Goal: Transaction & Acquisition: Book appointment/travel/reservation

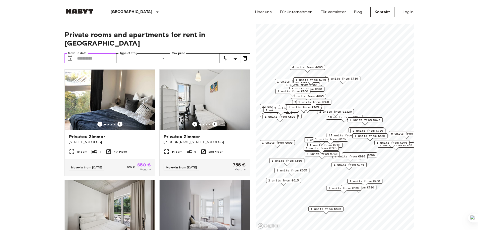
click at [86, 53] on input "Move-in date" at bounding box center [96, 58] width 39 height 10
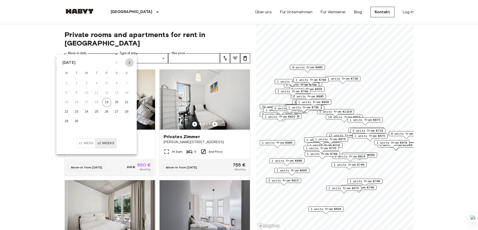
click at [125, 62] on button "Next month" at bounding box center [129, 62] width 9 height 9
click at [98, 92] on button "9" at bounding box center [96, 92] width 9 height 9
type input "**********"
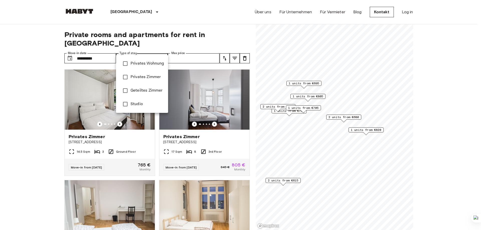
drag, startPoint x: 190, startPoint y: 44, endPoint x: 191, endPoint y: 47, distance: 3.3
click at [190, 45] on div at bounding box center [240, 115] width 481 height 230
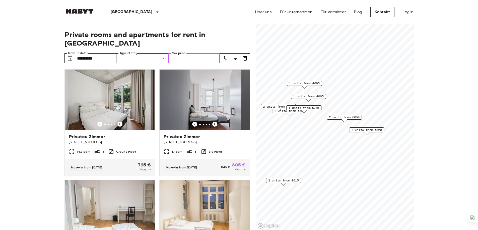
click at [200, 53] on input "Max price" at bounding box center [194, 58] width 52 height 10
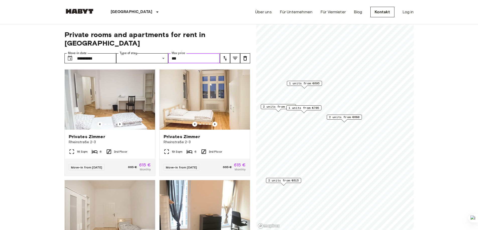
type input "***"
click at [225, 56] on icon "tune" at bounding box center [225, 58] width 4 height 5
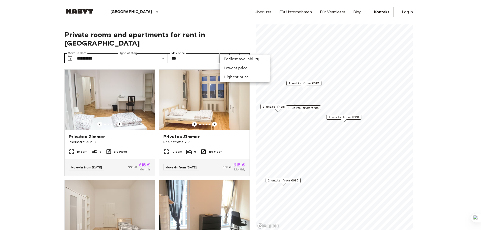
click at [233, 72] on li "Lowest price" at bounding box center [245, 68] width 50 height 9
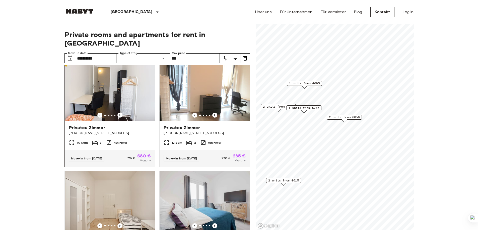
scroll to position [125, 0]
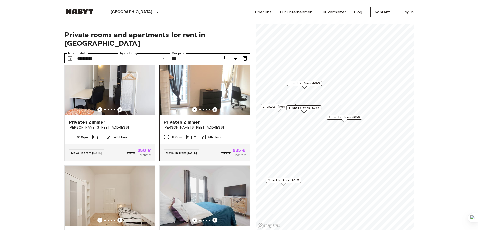
click at [213, 107] on icon "Previous image" at bounding box center [214, 109] width 5 height 5
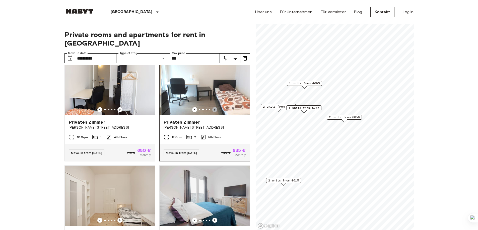
click at [213, 107] on icon "Previous image" at bounding box center [214, 109] width 5 height 5
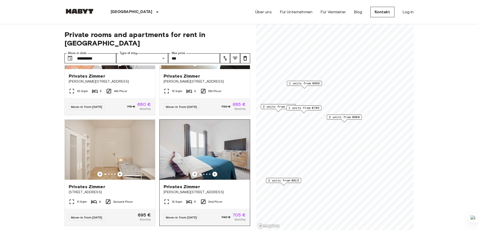
scroll to position [226, 0]
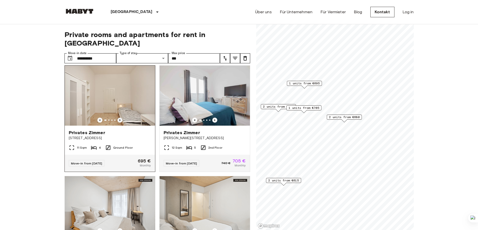
click at [120, 118] on icon "Previous image" at bounding box center [119, 120] width 5 height 5
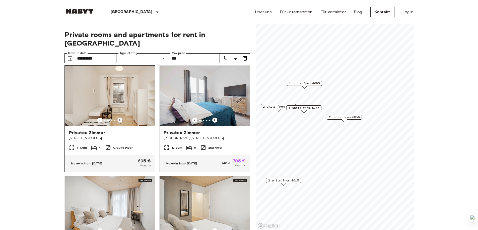
click at [120, 118] on icon "Previous image" at bounding box center [119, 120] width 5 height 5
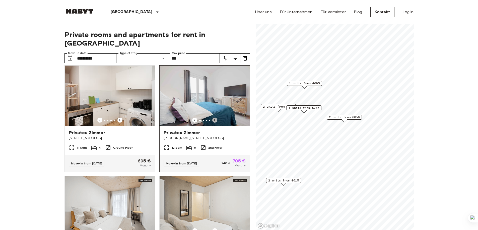
click at [212, 118] on icon "Previous image" at bounding box center [214, 120] width 5 height 5
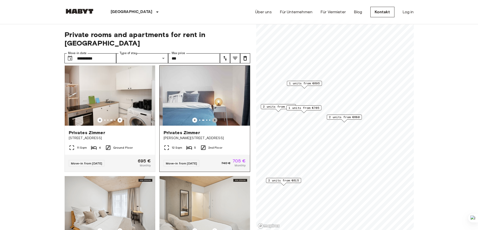
click at [212, 118] on icon "Previous image" at bounding box center [214, 120] width 5 height 5
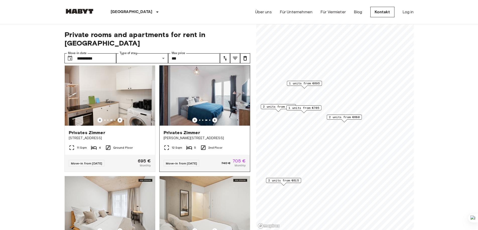
click at [212, 118] on icon "Previous image" at bounding box center [214, 120] width 5 height 5
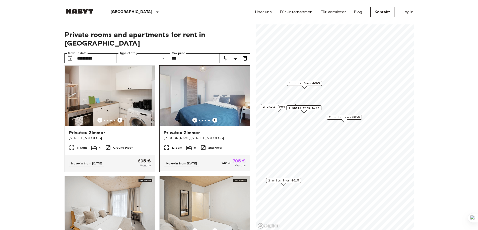
click at [192, 118] on icon "Previous image" at bounding box center [194, 120] width 5 height 5
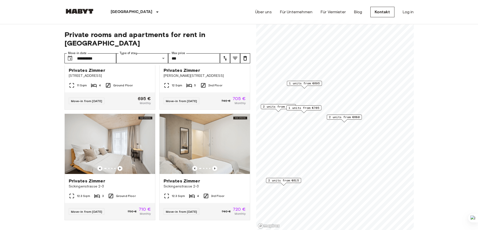
scroll to position [293, 0]
click at [119, 166] on icon "Previous image" at bounding box center [119, 168] width 5 height 5
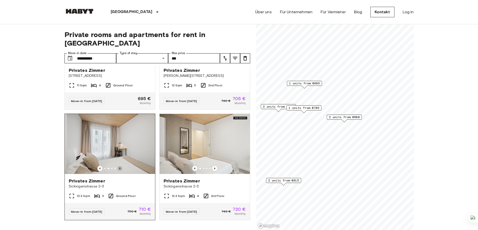
click at [119, 166] on icon "Previous image" at bounding box center [119, 168] width 5 height 5
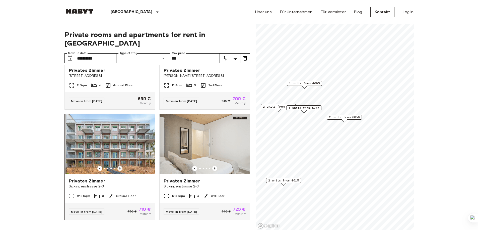
click at [119, 166] on icon "Previous image" at bounding box center [119, 168] width 5 height 5
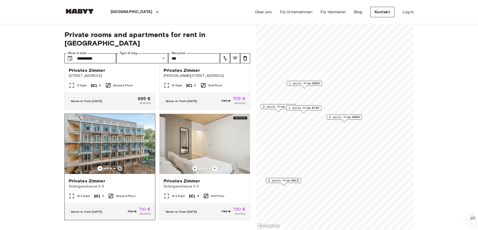
click at [119, 166] on icon "Previous image" at bounding box center [119, 168] width 5 height 5
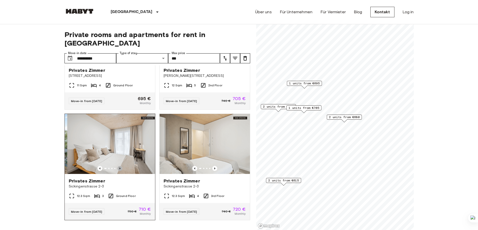
click at [119, 166] on icon "Previous image" at bounding box center [119, 168] width 5 height 5
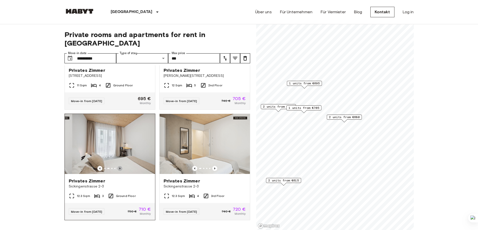
click at [119, 166] on icon "Previous image" at bounding box center [119, 168] width 5 height 5
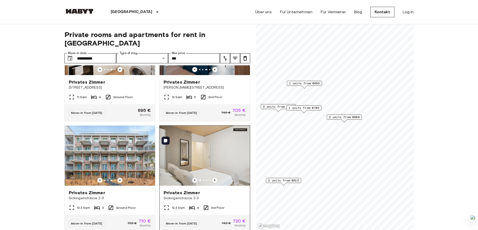
scroll to position [268, 0]
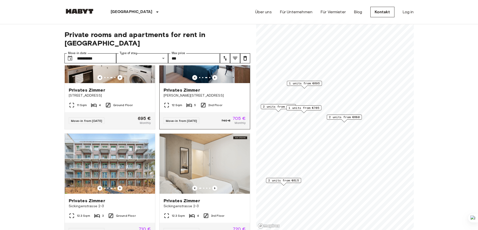
click at [211, 83] on div "Privates Zimmer [PERSON_NAME][STREET_ADDRESS]" at bounding box center [204, 92] width 90 height 19
click at [191, 156] on img at bounding box center [204, 164] width 90 height 60
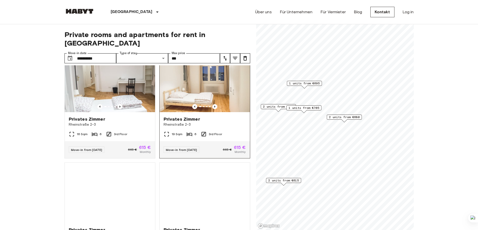
scroll to position [0, 0]
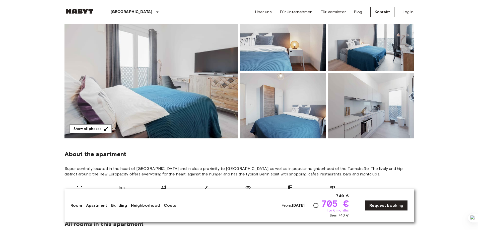
scroll to position [125, 0]
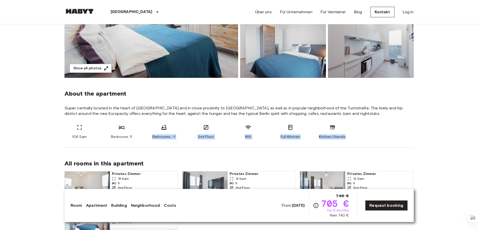
drag, startPoint x: 143, startPoint y: 139, endPoint x: 352, endPoint y: 136, distance: 209.1
click at [352, 136] on div "106 Sqm Bedrooms: 5 Bathrooms: -1 2nd Floor Wifi Full Kitchen Kitchen Utensils" at bounding box center [238, 132] width 349 height 15
click at [350, 138] on div "106 Sqm Bedrooms: 5 Bathrooms: -1 2nd Floor Wifi Full Kitchen Kitchen Utensils" at bounding box center [238, 132] width 349 height 15
drag, startPoint x: 395, startPoint y: 71, endPoint x: 447, endPoint y: 44, distance: 58.3
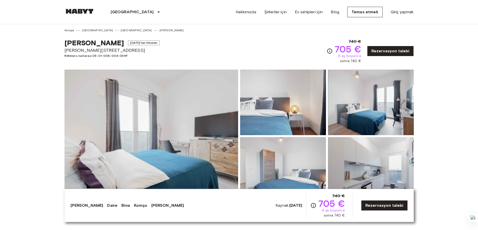
scroll to position [0, 0]
click at [200, 114] on img at bounding box center [150, 136] width 173 height 133
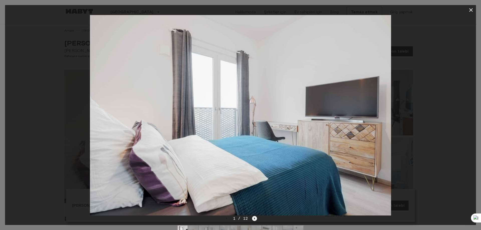
click at [254, 219] on icon "Next image" at bounding box center [254, 218] width 5 height 5
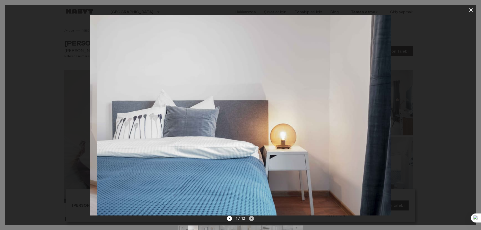
click at [254, 219] on icon "Sonraki resim" at bounding box center [251, 218] width 5 height 5
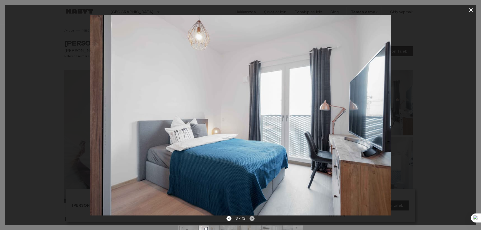
click at [254, 219] on icon "Sonraki resim" at bounding box center [252, 218] width 5 height 5
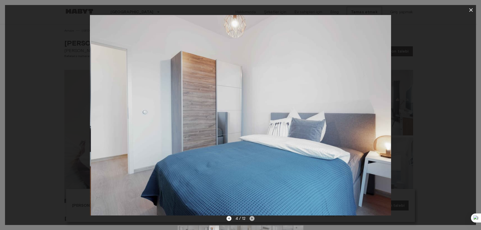
click at [254, 219] on icon "Sonraki resim" at bounding box center [252, 218] width 5 height 5
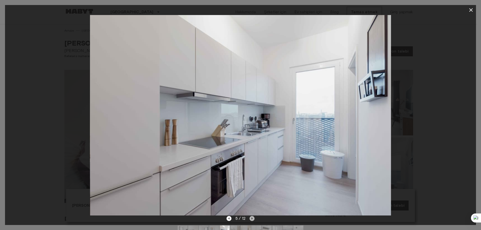
click at [254, 219] on icon "Sonraki resim" at bounding box center [252, 218] width 5 height 5
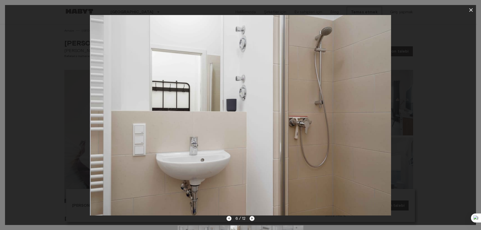
click at [254, 219] on icon "Sonraki resim" at bounding box center [252, 218] width 5 height 5
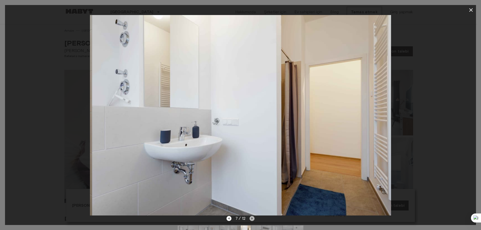
click at [254, 219] on icon "Sonraki resim" at bounding box center [252, 218] width 5 height 5
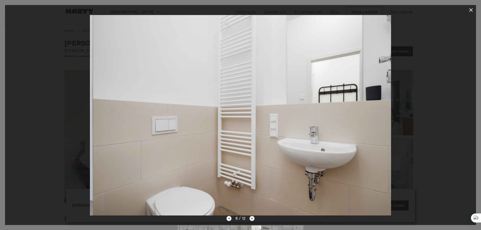
click at [254, 219] on icon "Sonraki resim" at bounding box center [252, 218] width 5 height 5
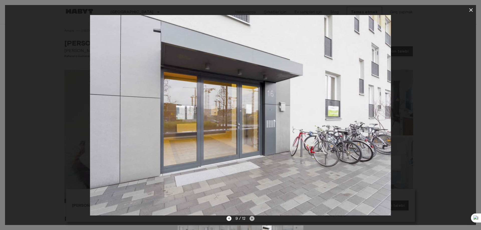
click at [254, 219] on icon "Sonraki resim" at bounding box center [252, 218] width 5 height 5
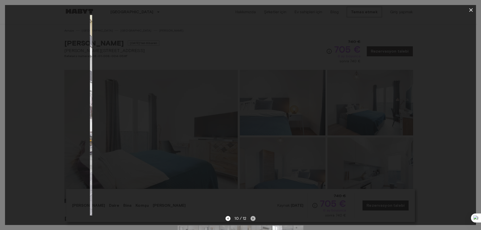
click at [254, 219] on icon "Sonraki resim" at bounding box center [253, 218] width 5 height 5
click at [254, 219] on icon "Sonraki resim" at bounding box center [252, 218] width 5 height 5
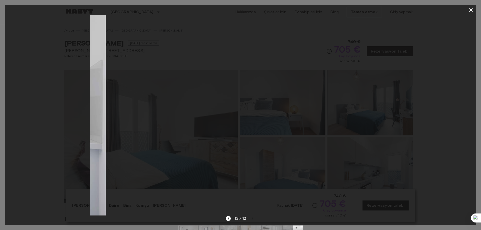
click at [254, 219] on div "12 / 12" at bounding box center [240, 219] width 29 height 6
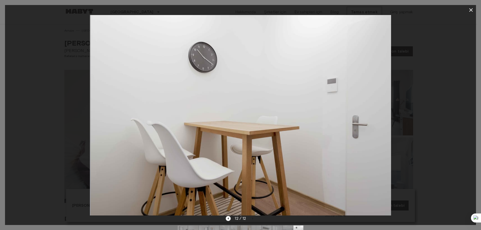
click at [254, 219] on div "12 / 12" at bounding box center [240, 219] width 29 height 6
click at [472, 10] on icon "button" at bounding box center [471, 10] width 6 height 6
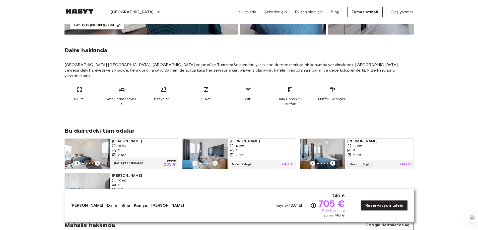
scroll to position [50, 0]
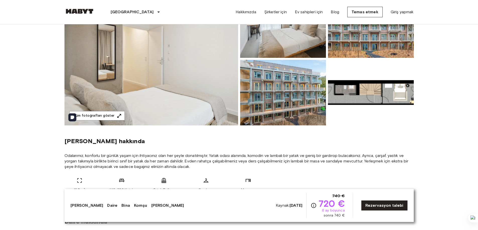
scroll to position [25, 0]
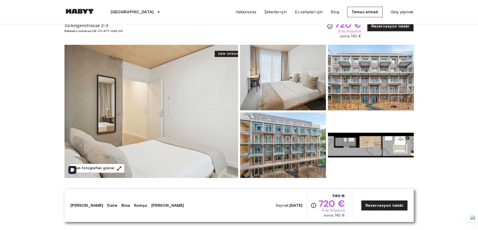
click at [198, 98] on img at bounding box center [150, 111] width 173 height 133
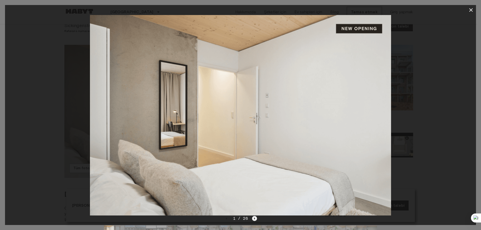
click at [257, 220] on div "1 / 26" at bounding box center [240, 228] width 471 height 24
click at [255, 220] on icon "Next image" at bounding box center [254, 218] width 5 height 5
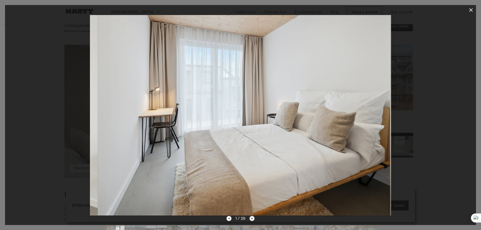
click at [255, 219] on icon "Sonraki resim" at bounding box center [252, 218] width 5 height 5
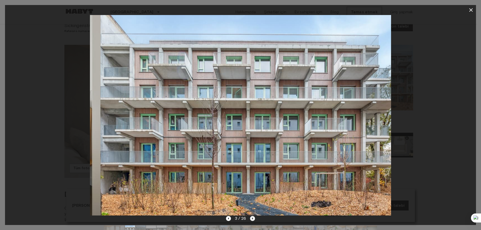
click at [255, 219] on icon "Sonraki resim" at bounding box center [252, 218] width 5 height 5
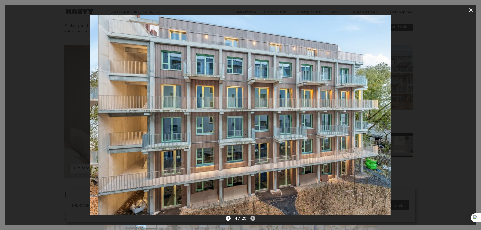
click at [255, 219] on icon "Sonraki resim" at bounding box center [252, 218] width 5 height 5
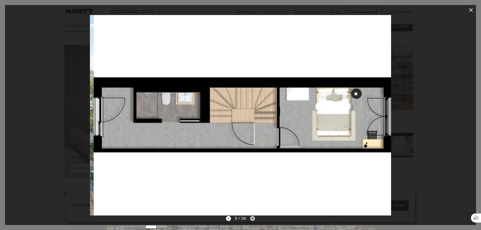
click at [255, 219] on icon "Sonraki resim" at bounding box center [252, 218] width 5 height 5
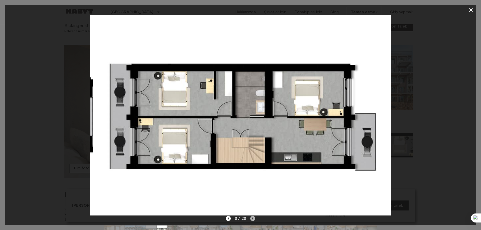
click at [255, 219] on icon "Sonraki resim" at bounding box center [252, 218] width 5 height 5
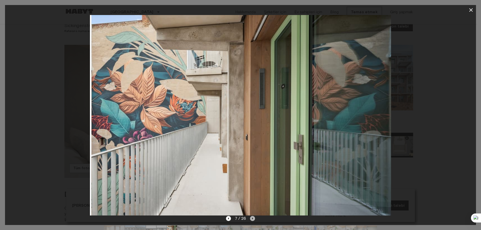
click at [255, 219] on icon "Sonraki resim" at bounding box center [252, 218] width 5 height 5
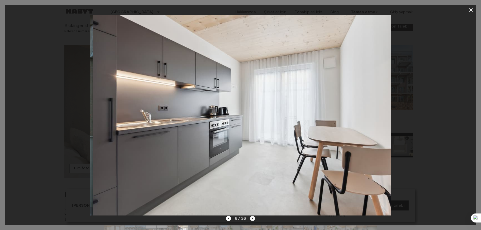
click at [255, 219] on icon "Sonraki resim" at bounding box center [252, 218] width 5 height 5
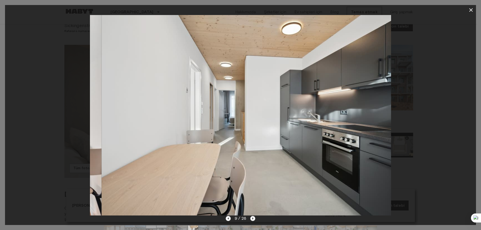
click at [255, 219] on icon "Sonraki resim" at bounding box center [252, 218] width 5 height 5
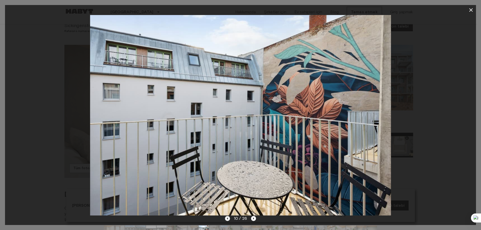
click at [229, 218] on div "10 / 26" at bounding box center [240, 219] width 31 height 6
click at [229, 218] on icon "Önceki görüntü" at bounding box center [227, 218] width 5 height 5
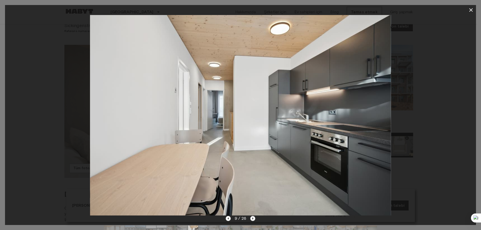
drag, startPoint x: 255, startPoint y: 220, endPoint x: 252, endPoint y: 220, distance: 3.0
click at [254, 220] on div "9 / 26" at bounding box center [240, 228] width 471 height 24
click at [253, 220] on icon "Sonraki resim" at bounding box center [252, 218] width 5 height 5
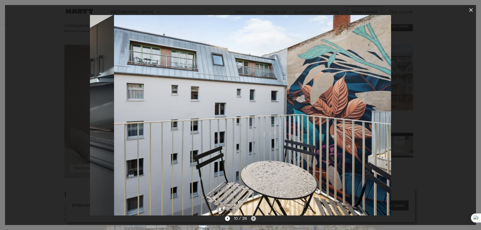
click at [253, 220] on icon "Sonraki resim" at bounding box center [253, 218] width 5 height 5
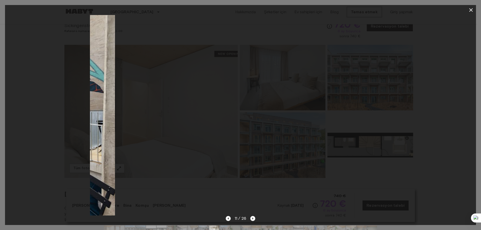
click at [253, 220] on icon "Sonraki resim" at bounding box center [252, 218] width 5 height 5
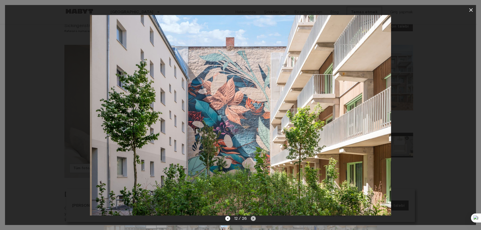
click at [253, 220] on icon "Sonraki resim" at bounding box center [253, 218] width 5 height 5
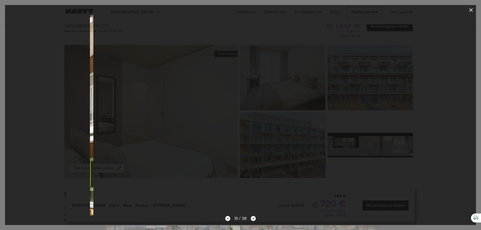
click at [253, 220] on icon "Sonraki resim" at bounding box center [253, 218] width 5 height 5
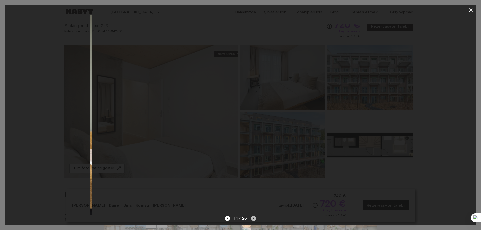
click at [253, 220] on icon "Sonraki resim" at bounding box center [253, 218] width 5 height 5
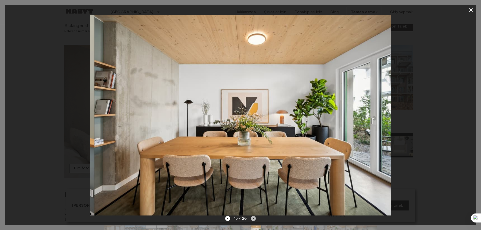
click at [253, 220] on icon "Sonraki resim" at bounding box center [253, 218] width 5 height 5
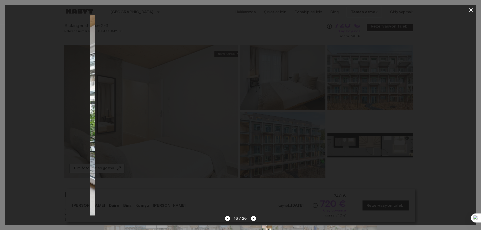
click at [253, 220] on icon "Sonraki resim" at bounding box center [253, 218] width 5 height 5
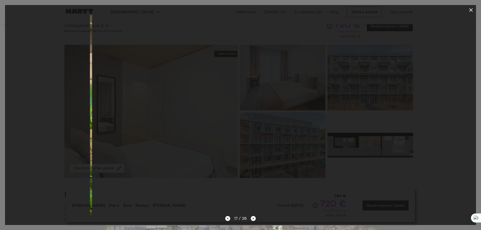
click at [253, 220] on icon "Sonraki resim" at bounding box center [253, 218] width 5 height 5
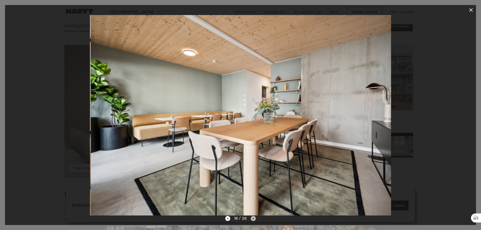
click at [253, 220] on icon "Sonraki resim" at bounding box center [253, 218] width 5 height 5
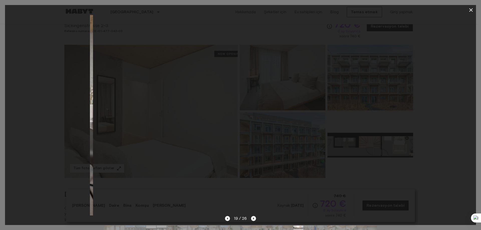
click at [252, 220] on icon "Sonraki resim" at bounding box center [253, 218] width 5 height 5
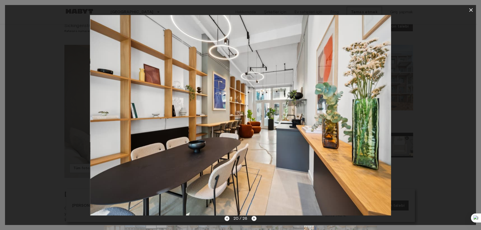
click at [254, 220] on icon "Sonraki resim" at bounding box center [254, 218] width 5 height 5
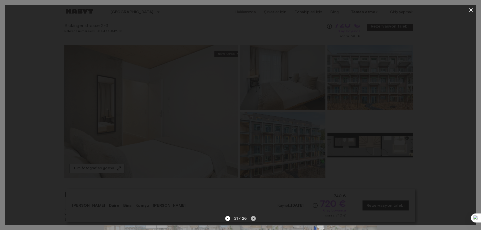
click at [254, 220] on icon "Sonraki resim" at bounding box center [253, 218] width 5 height 5
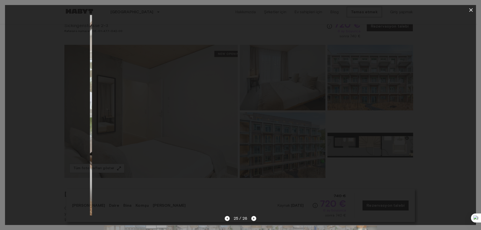
click at [254, 220] on icon "Sonraki resim" at bounding box center [253, 218] width 5 height 5
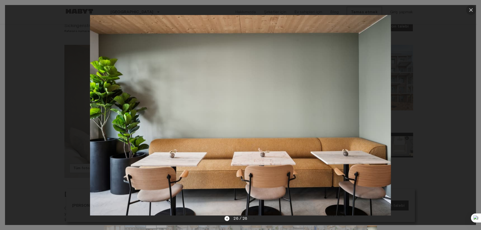
click at [475, 12] on button "button" at bounding box center [471, 10] width 10 height 10
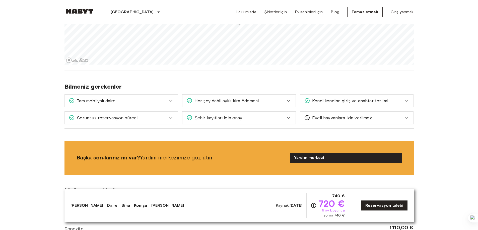
scroll to position [627, 0]
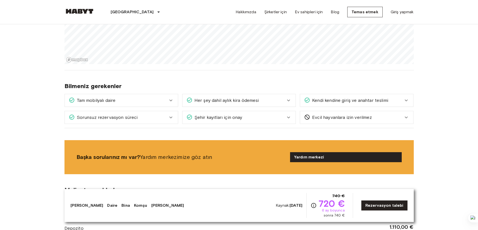
click at [228, 94] on div "Her şey dahil aylık kira ödemesi" at bounding box center [238, 100] width 113 height 13
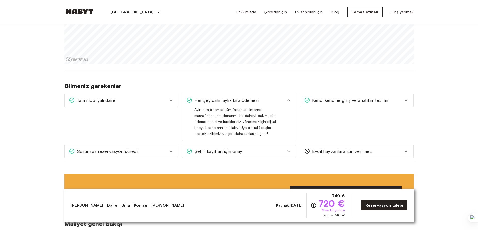
click at [345, 117] on div "Kendi kendine giriş ve anahtar teslimi Konaklamanız onaylandıktan ve taşınma gü…" at bounding box center [355, 115] width 118 height 51
click at [348, 98] on font "Kendi kendine giriş ve anahtar teslimi" at bounding box center [350, 101] width 76 height 6
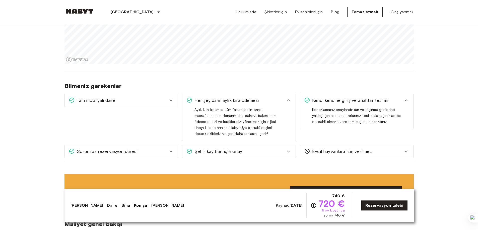
click at [241, 149] on font "Şehir kayıtları için onay" at bounding box center [218, 152] width 48 height 6
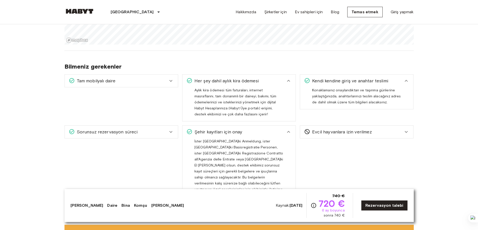
scroll to position [677, 0]
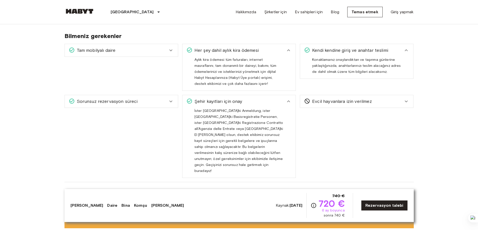
click at [145, 100] on div "Sorunsuz rezervasyon süreci" at bounding box center [121, 101] width 113 height 13
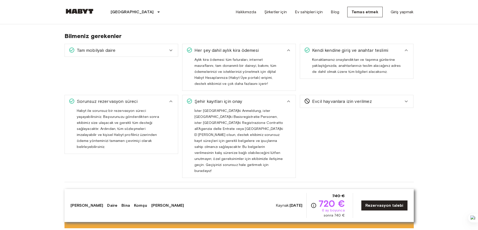
click at [146, 47] on div "Tam mobilyalı daire" at bounding box center [118, 50] width 99 height 7
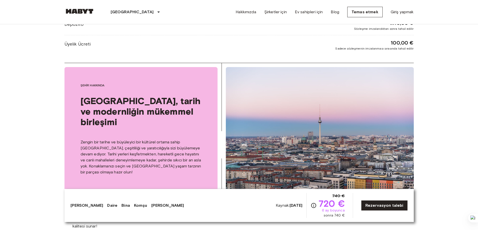
scroll to position [902, 0]
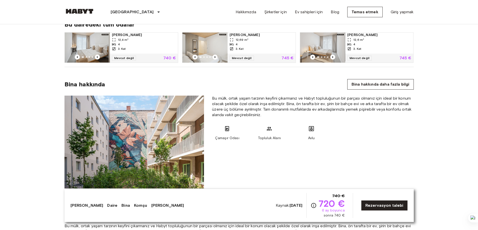
drag, startPoint x: 80, startPoint y: 104, endPoint x: 102, endPoint y: -9, distance: 114.9
